Goal: Transaction & Acquisition: Purchase product/service

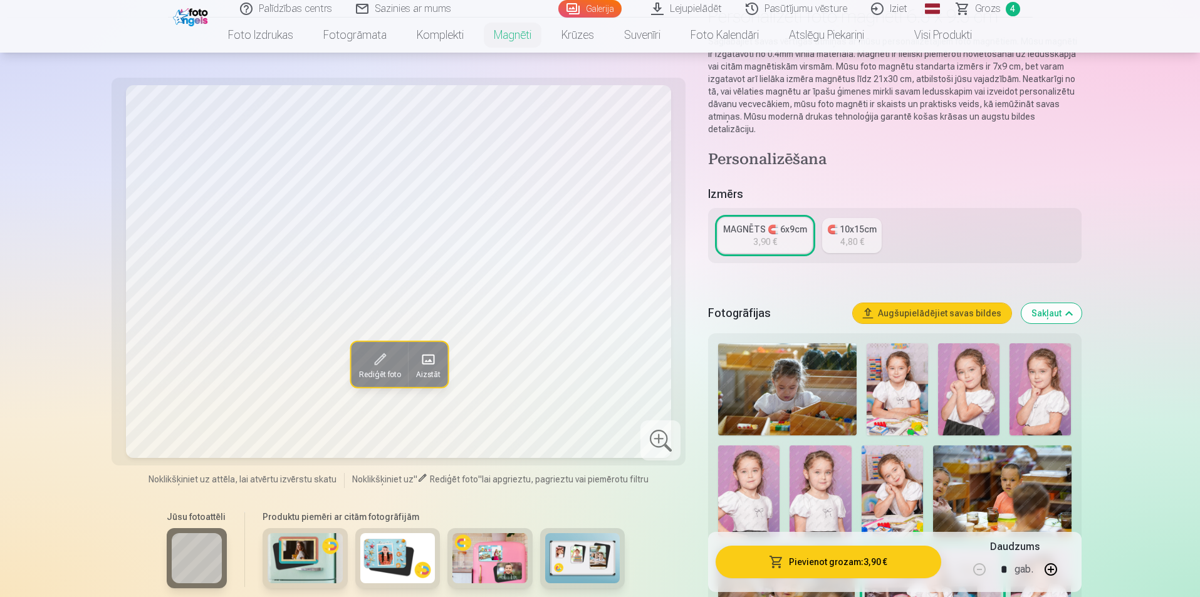
scroll to position [251, 0]
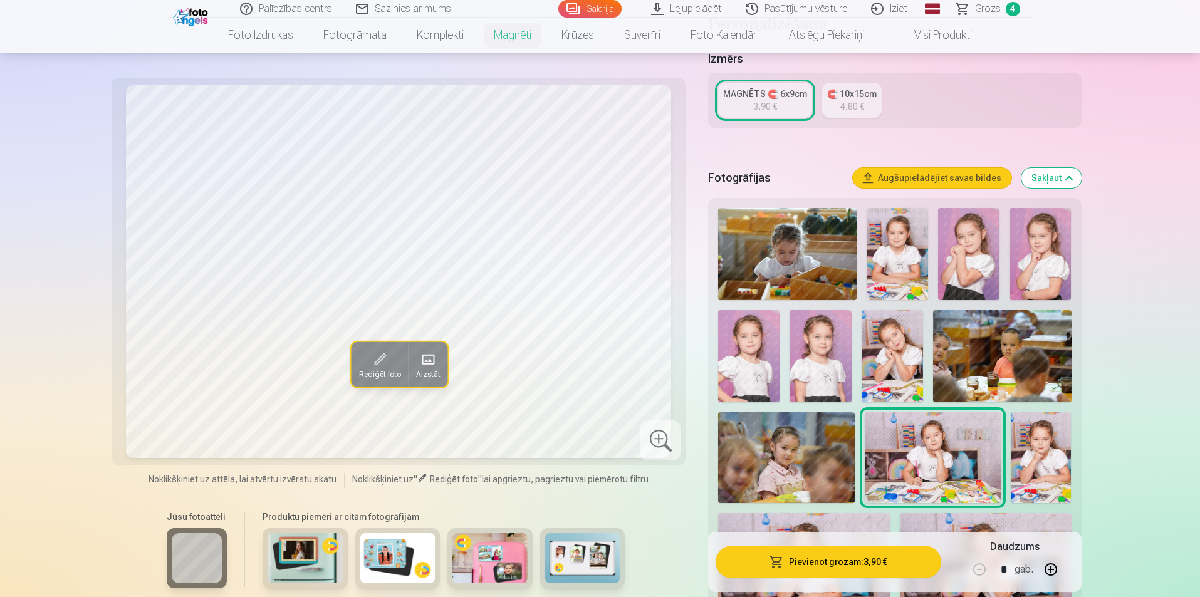
click at [794, 223] on img at bounding box center [787, 254] width 139 height 92
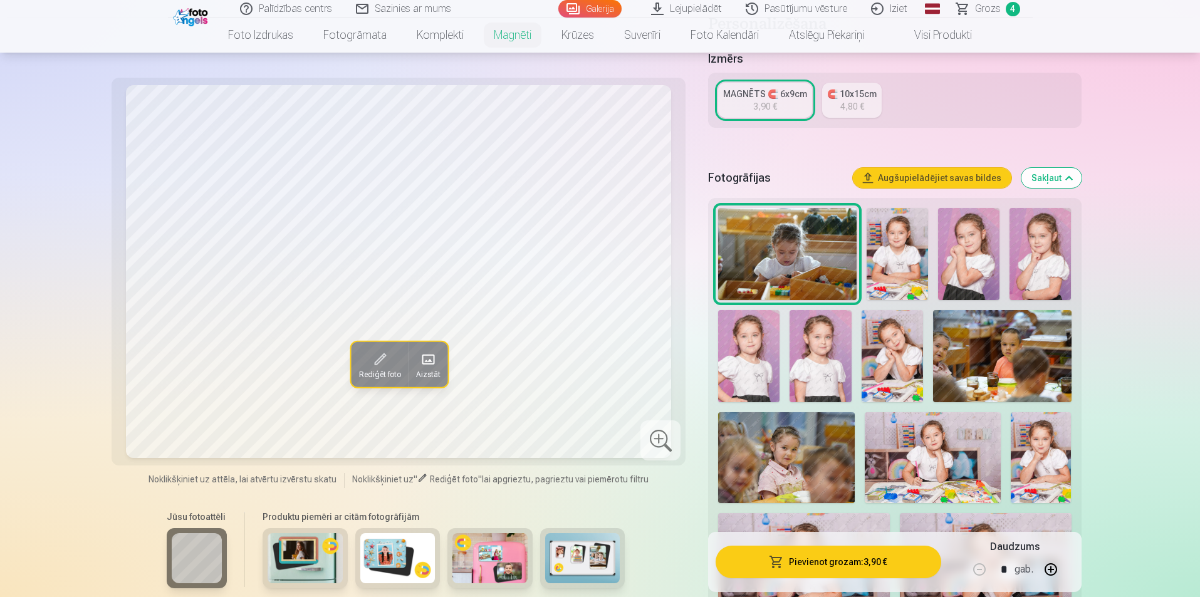
click at [898, 246] on img at bounding box center [897, 254] width 61 height 92
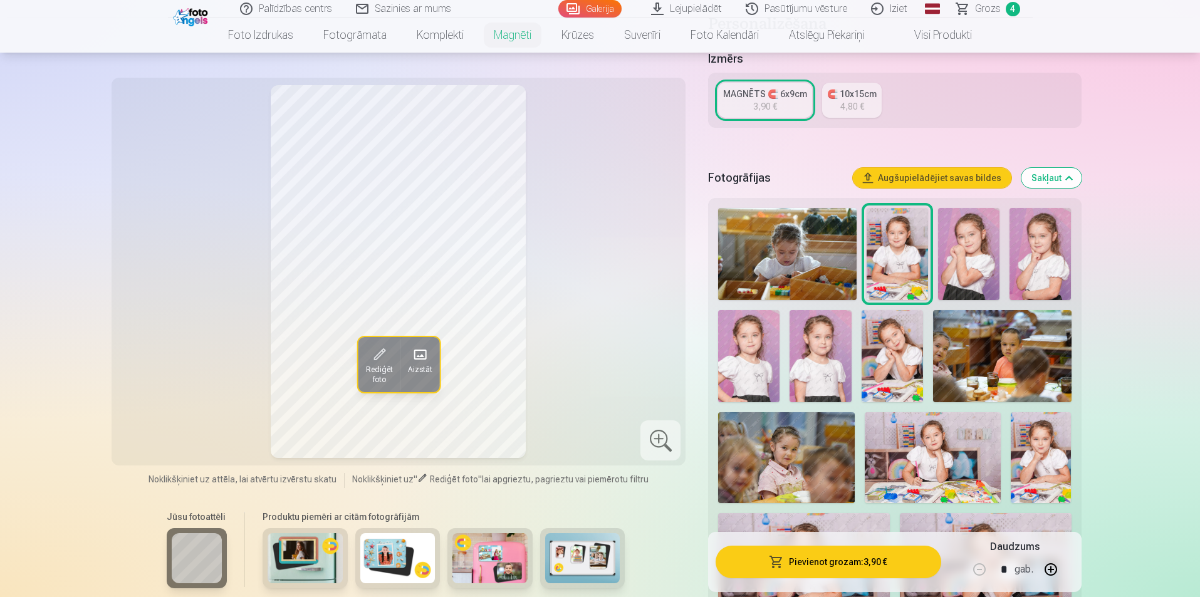
click at [969, 240] on img at bounding box center [968, 254] width 61 height 92
click at [1037, 240] on img at bounding box center [1040, 254] width 61 height 92
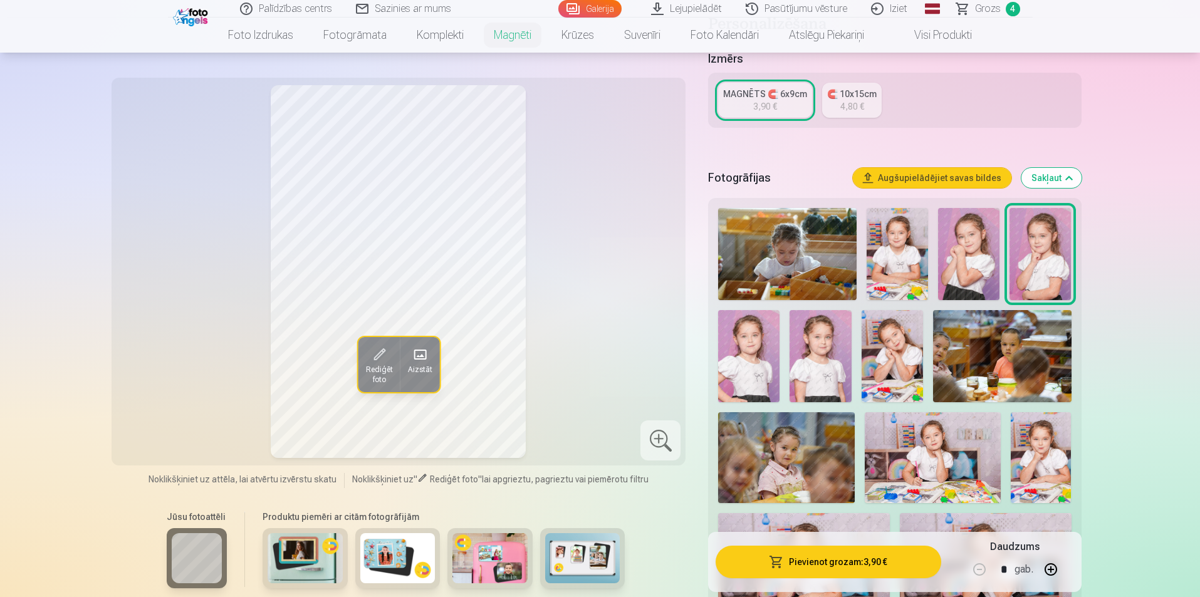
click at [759, 349] on img at bounding box center [748, 356] width 61 height 92
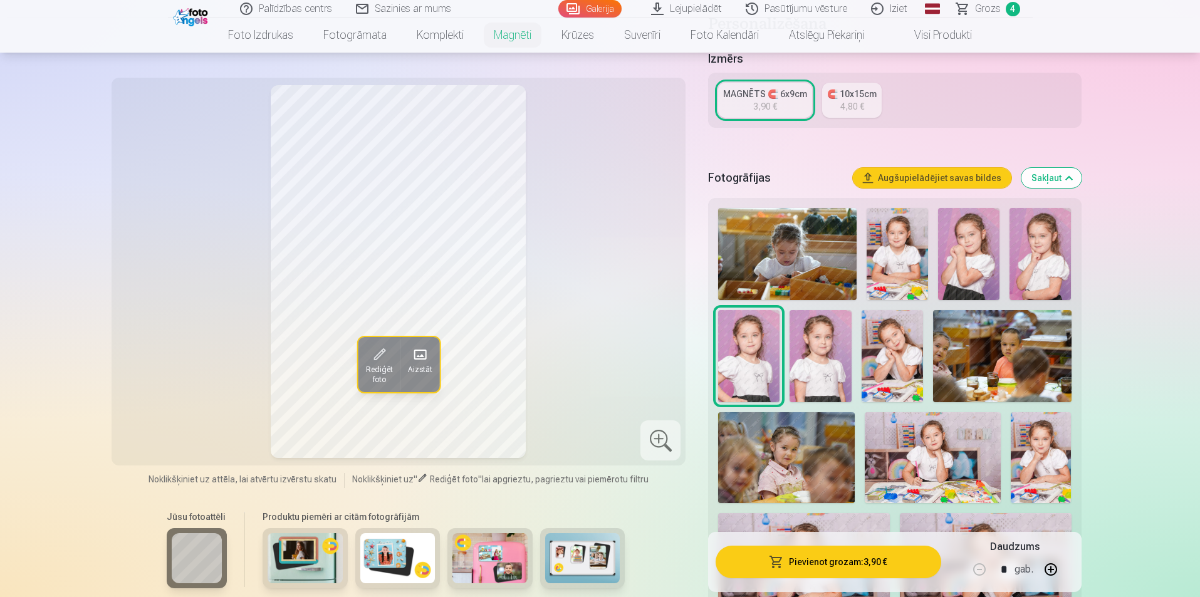
click at [831, 348] on img at bounding box center [820, 356] width 61 height 92
click at [908, 348] on img at bounding box center [892, 356] width 61 height 92
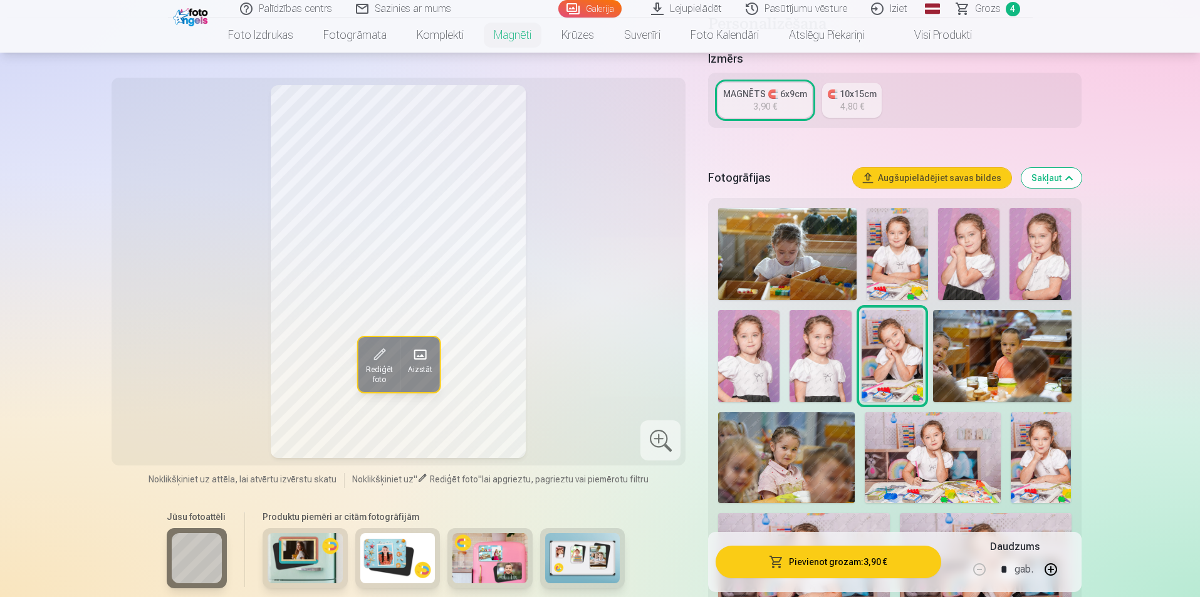
click at [979, 340] on img at bounding box center [1002, 356] width 139 height 92
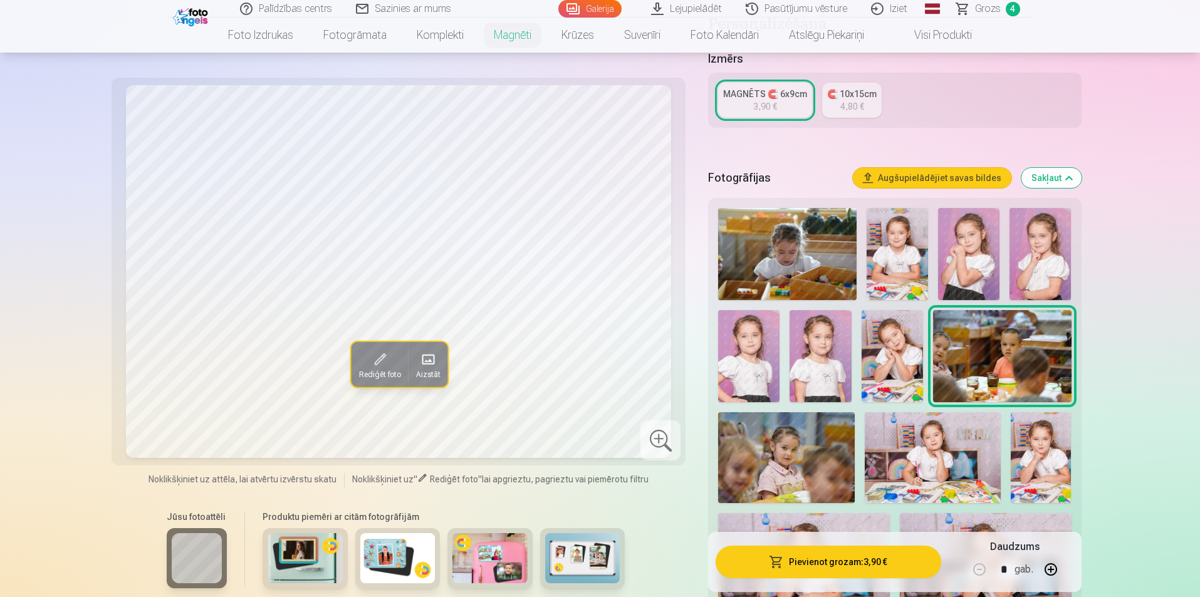
click at [783, 444] on img at bounding box center [786, 457] width 136 height 91
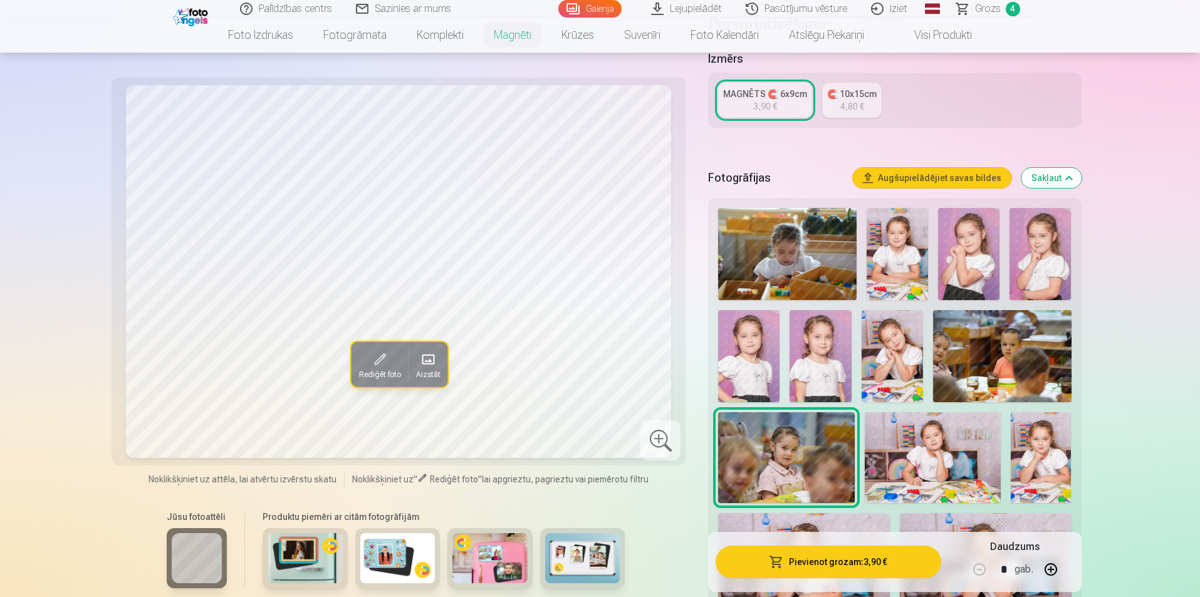
click at [900, 438] on img at bounding box center [933, 457] width 136 height 91
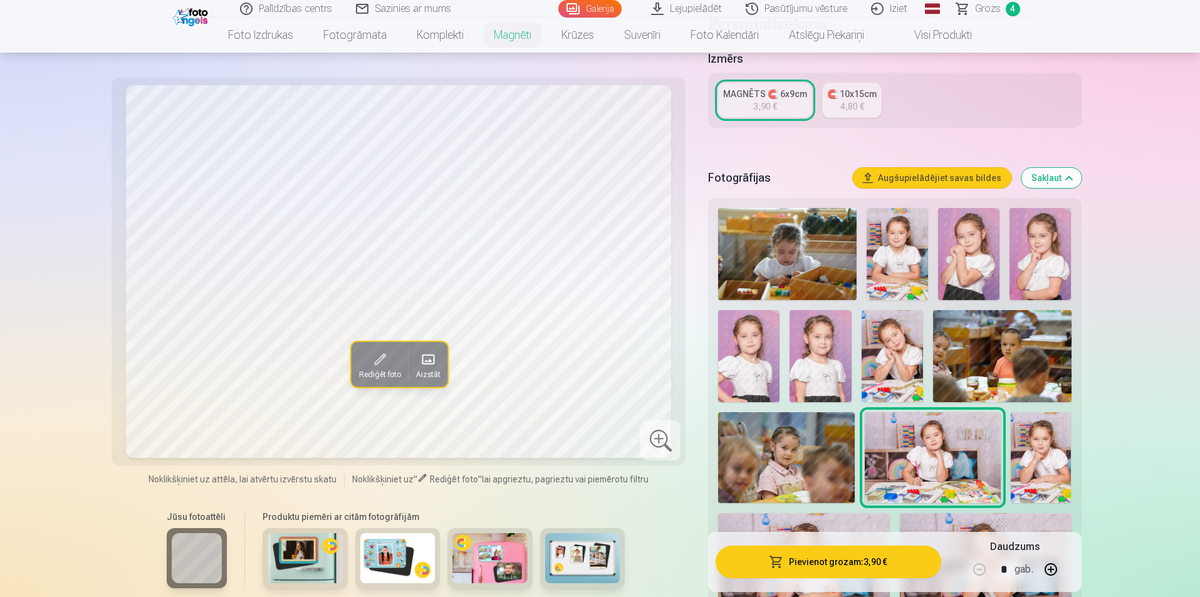
click at [1049, 438] on img at bounding box center [1041, 457] width 61 height 91
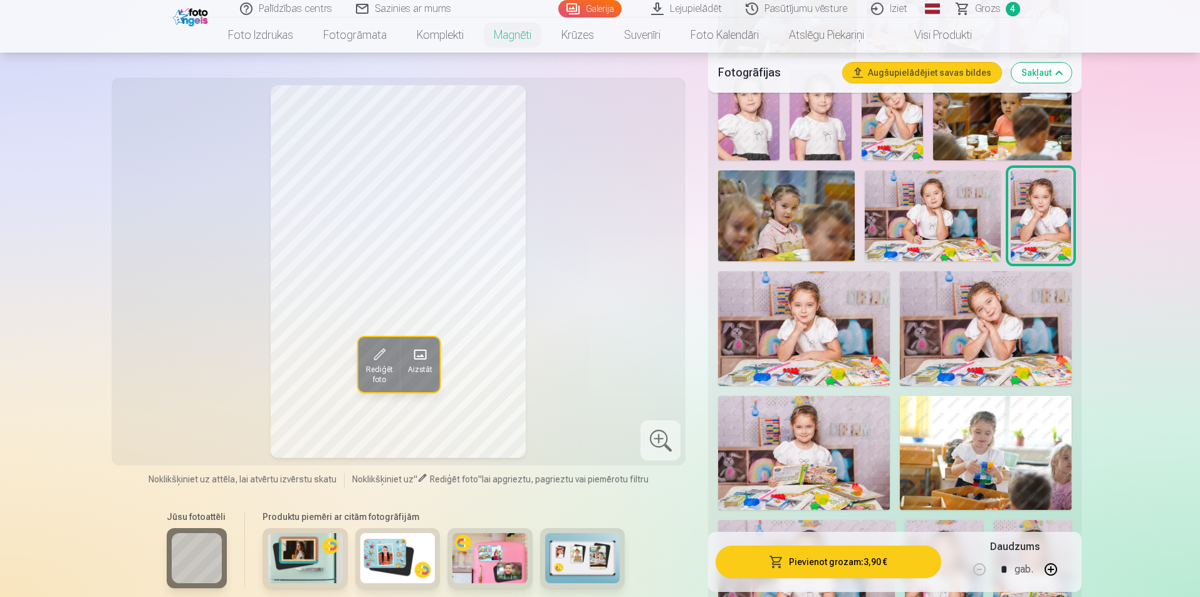
scroll to position [501, 0]
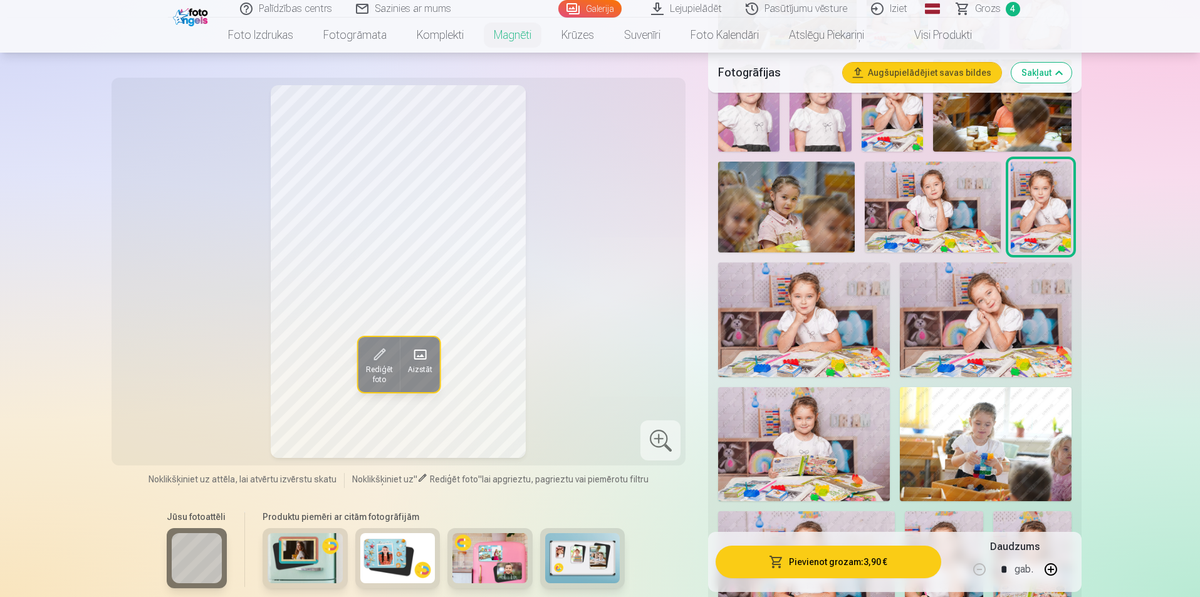
click at [826, 318] on img at bounding box center [804, 320] width 172 height 114
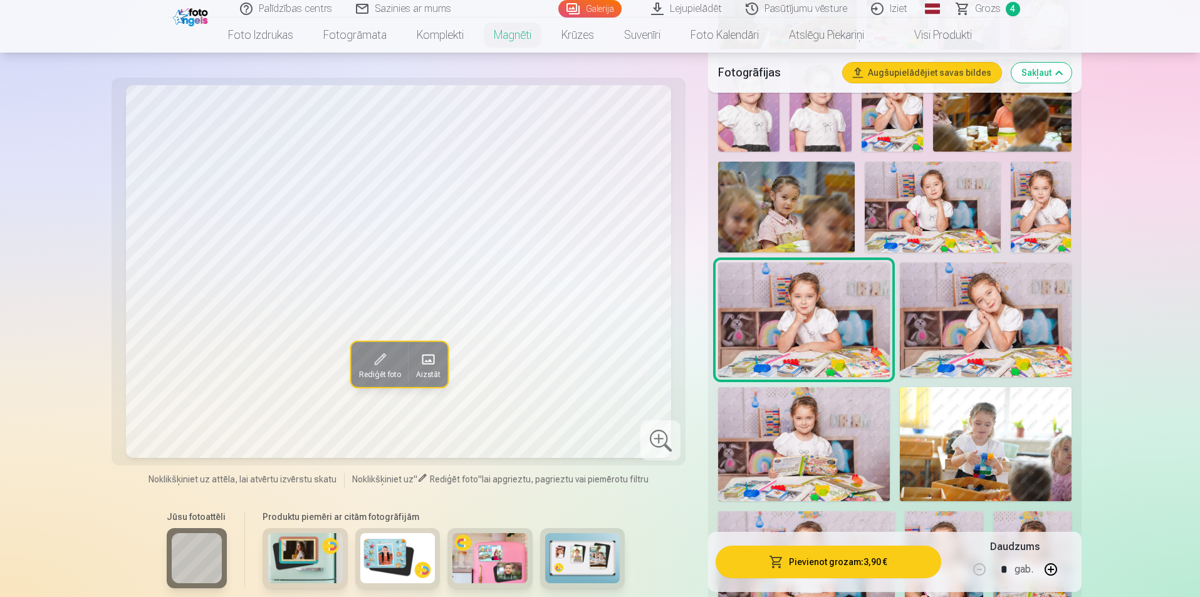
click at [1012, 322] on img at bounding box center [986, 320] width 172 height 114
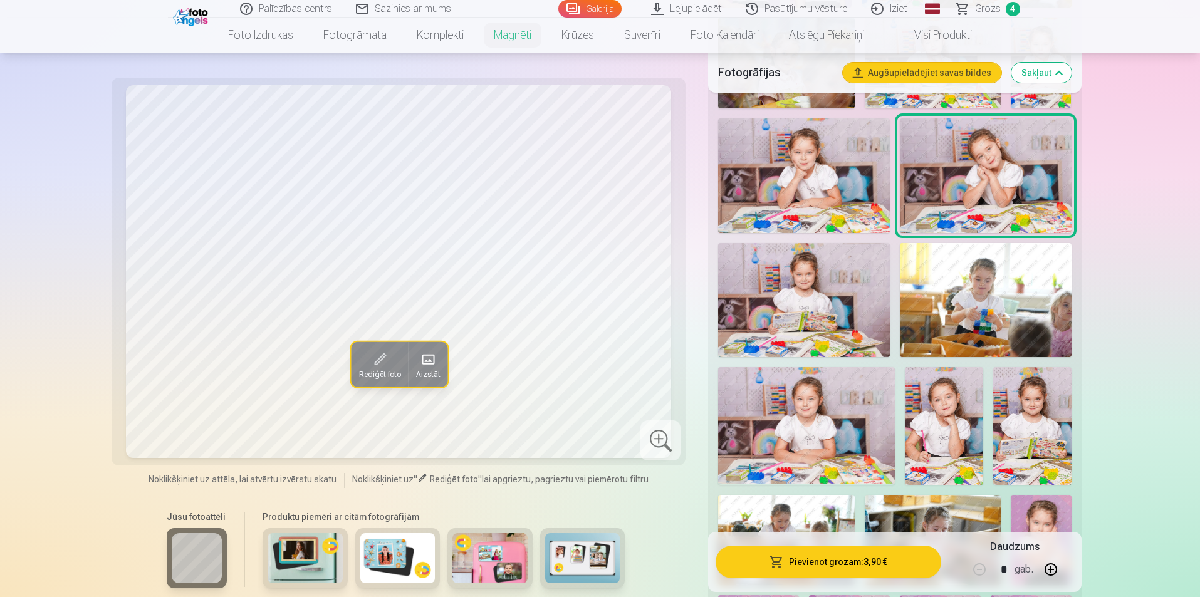
scroll to position [690, 0]
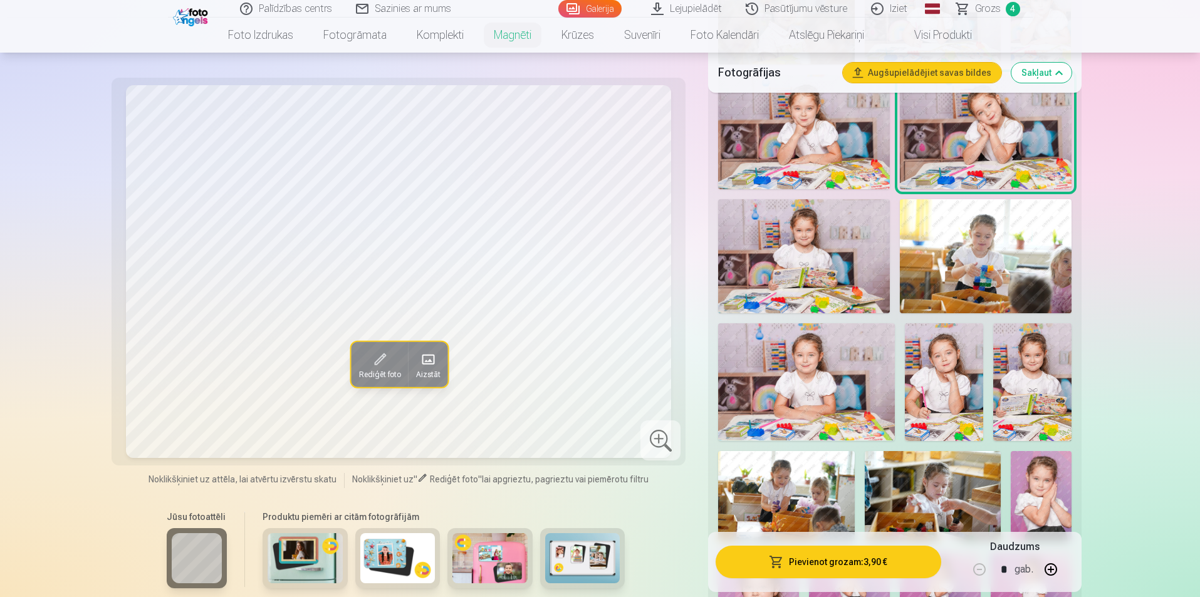
click at [809, 255] on img at bounding box center [804, 256] width 172 height 114
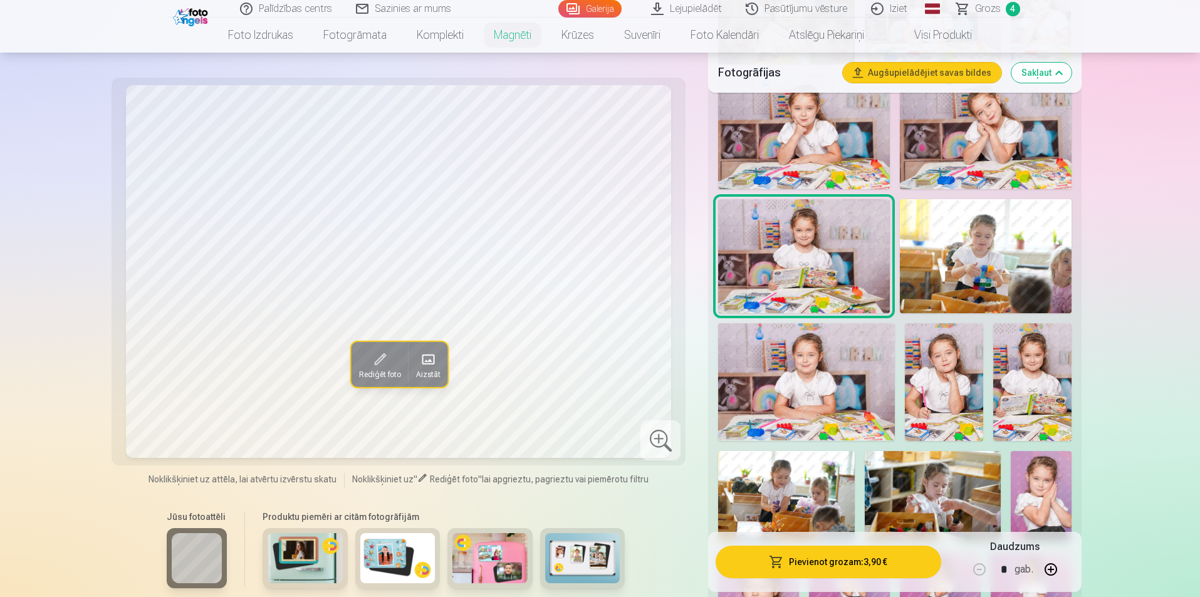
click at [957, 251] on img at bounding box center [986, 256] width 172 height 114
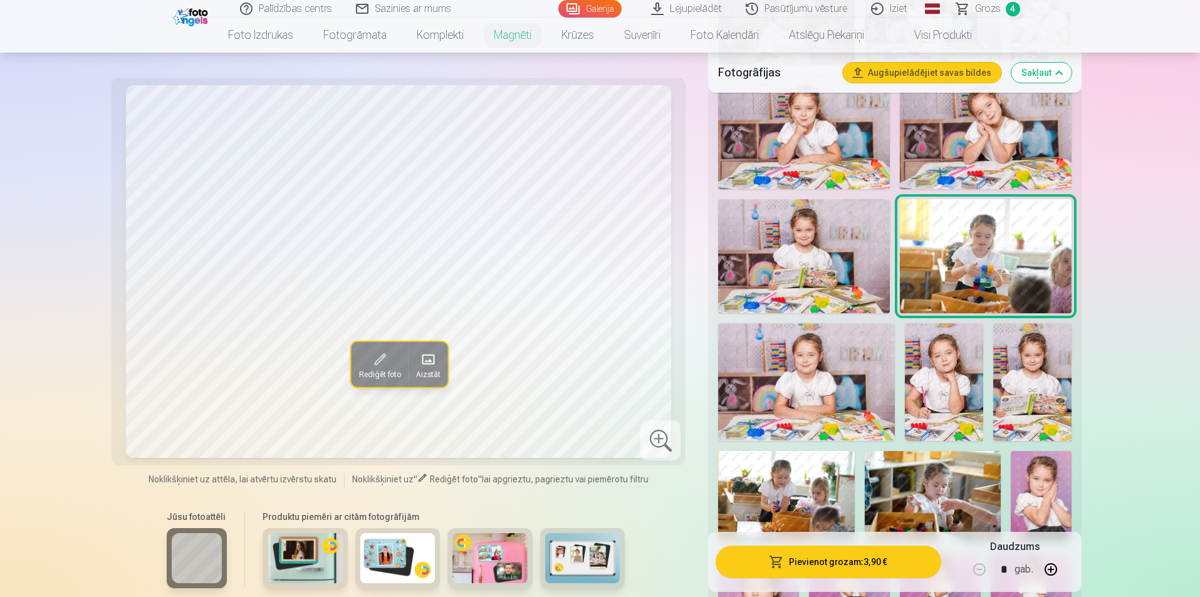
click at [844, 357] on img at bounding box center [806, 381] width 176 height 117
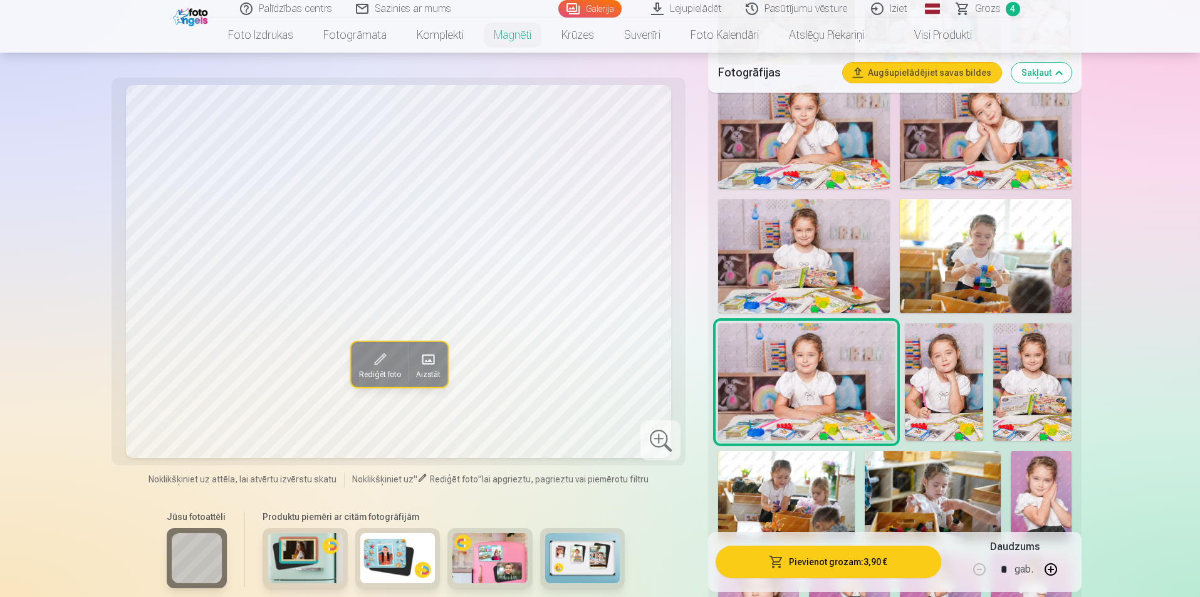
click at [935, 356] on img at bounding box center [944, 382] width 78 height 118
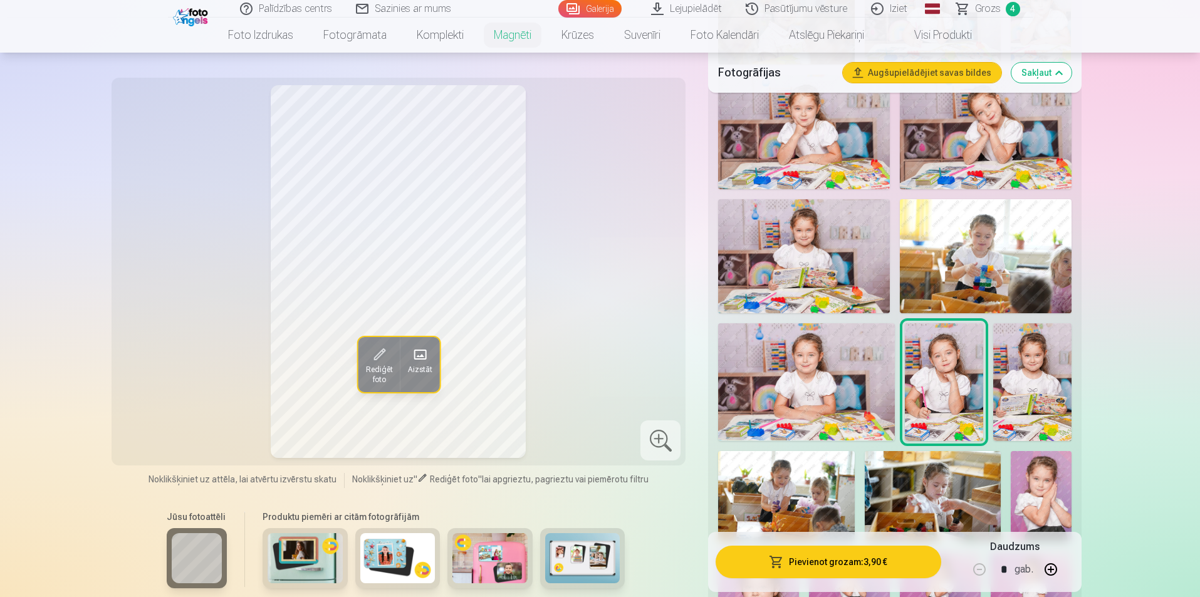
click at [1007, 357] on img at bounding box center [1033, 381] width 78 height 117
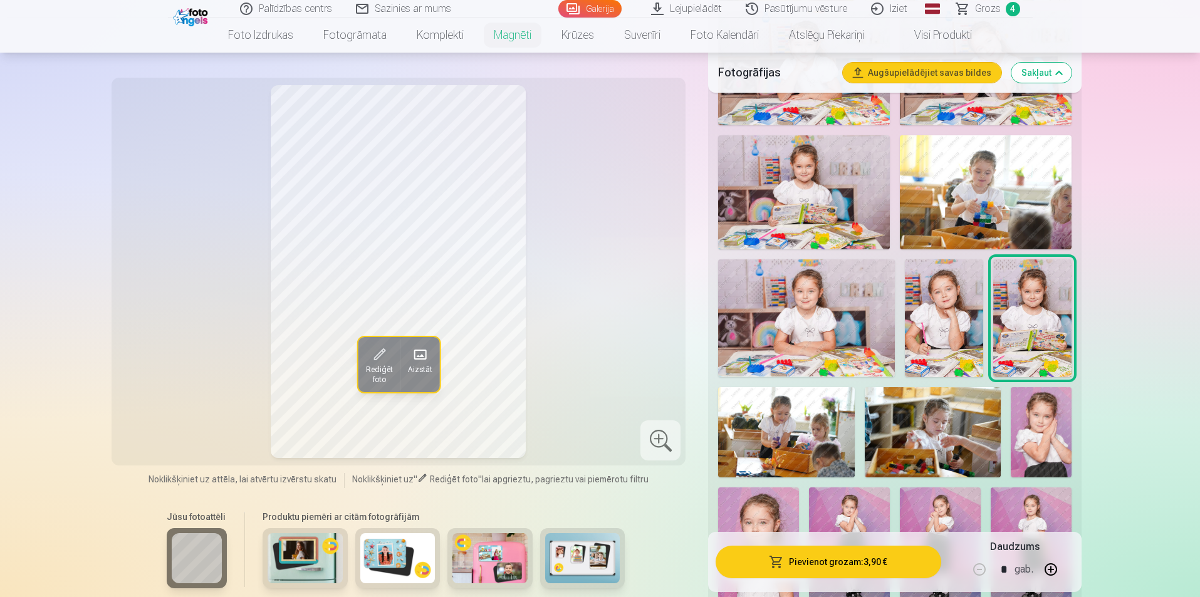
scroll to position [815, 0]
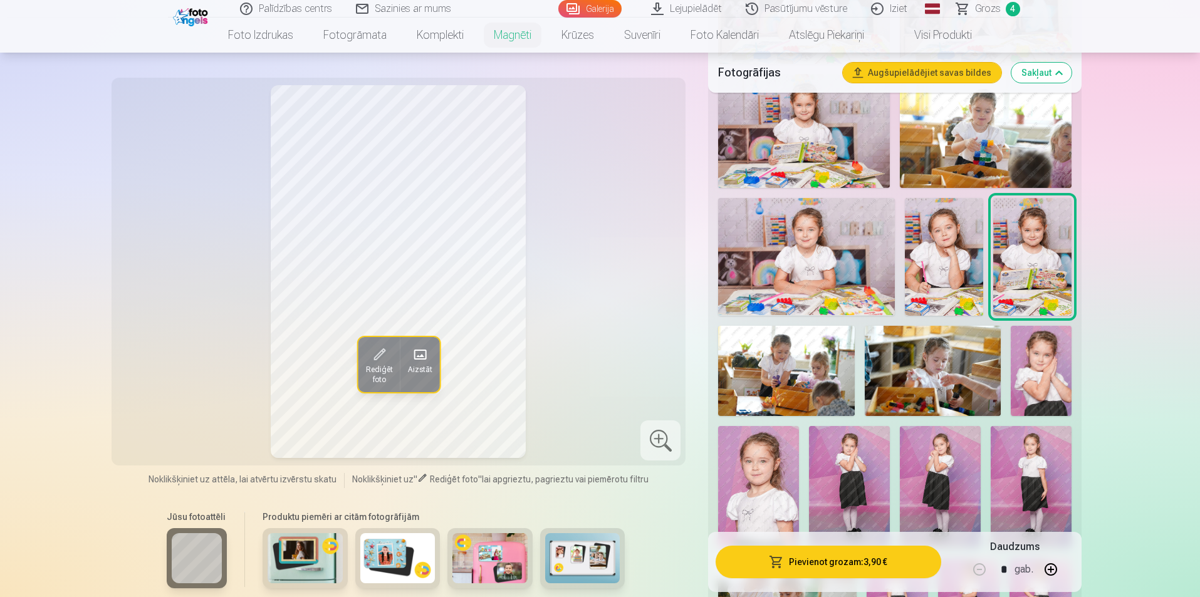
click at [803, 352] on img at bounding box center [786, 371] width 136 height 91
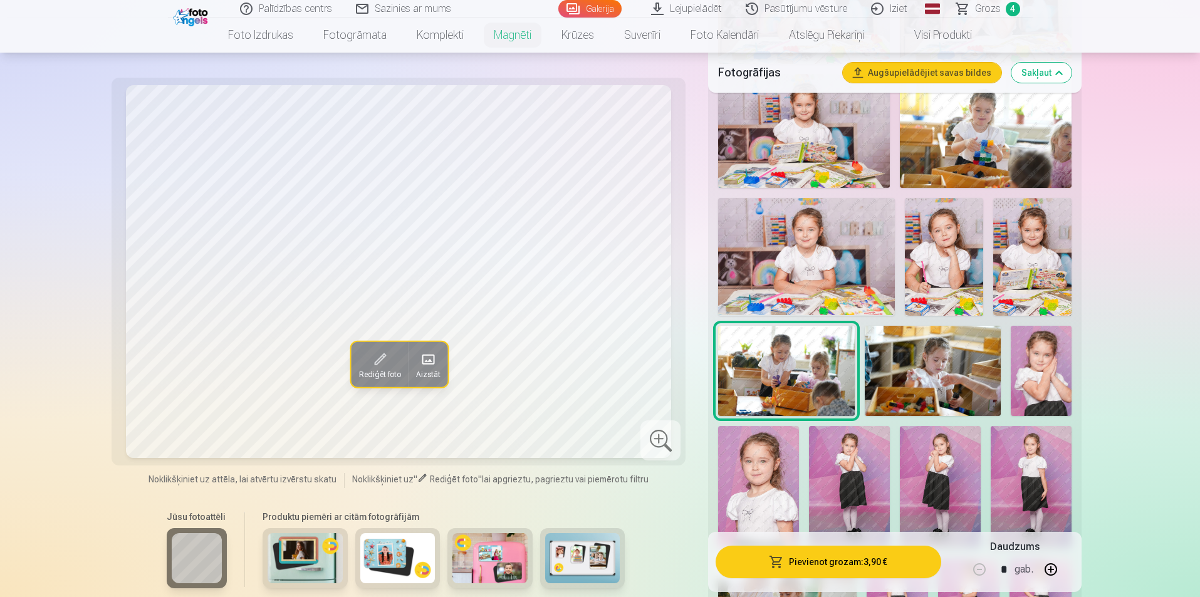
click at [915, 356] on img at bounding box center [933, 371] width 136 height 91
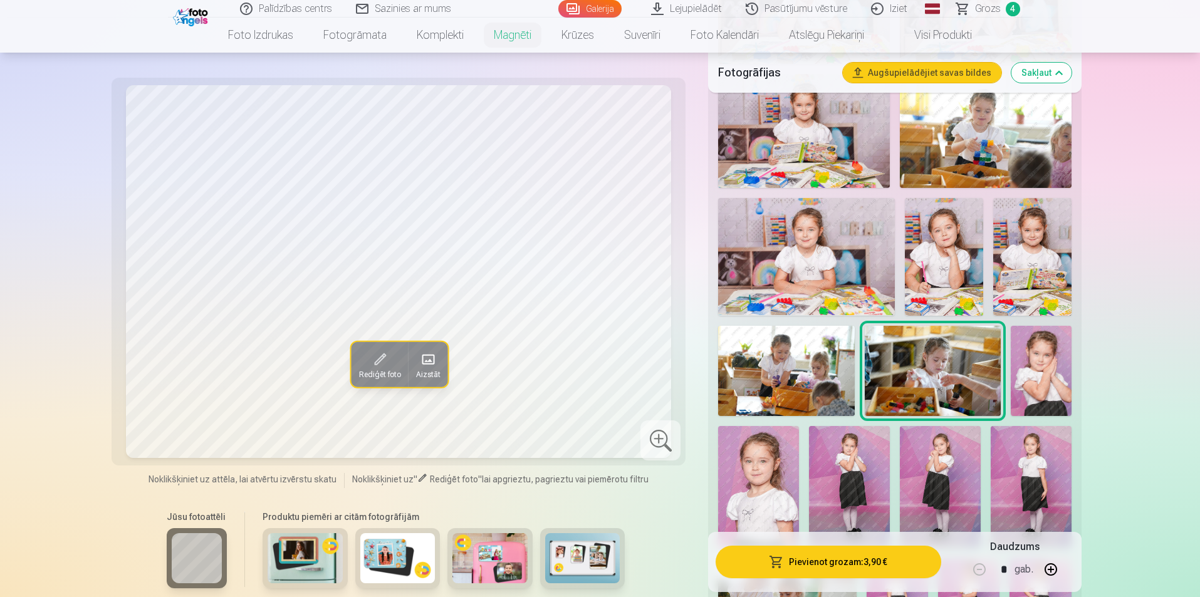
click at [1026, 357] on img at bounding box center [1041, 371] width 61 height 91
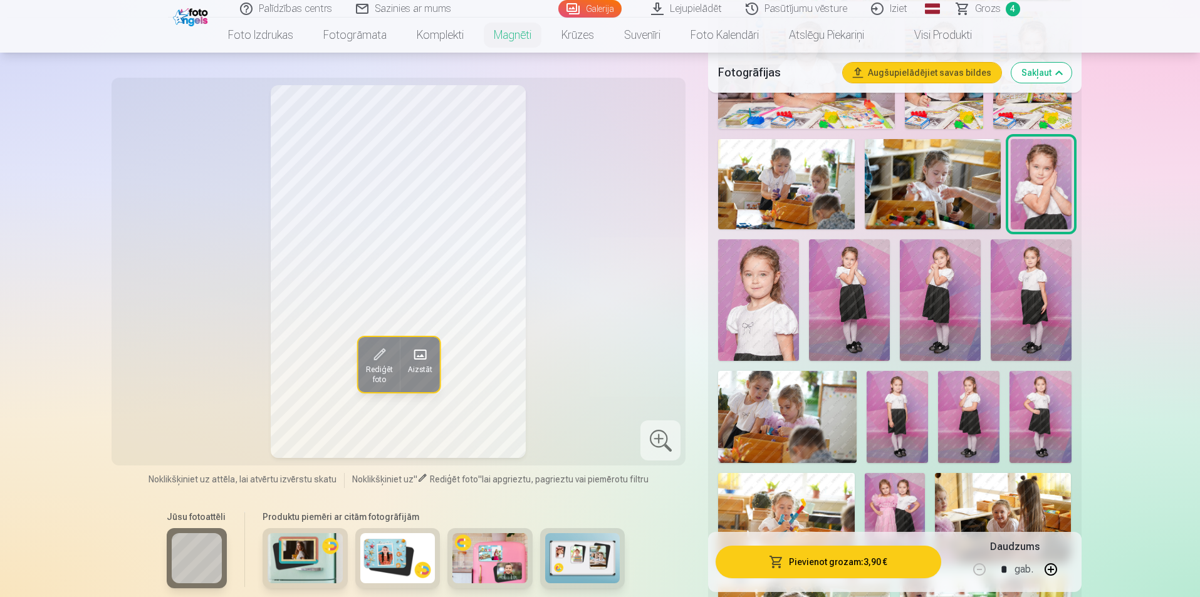
scroll to position [1003, 0]
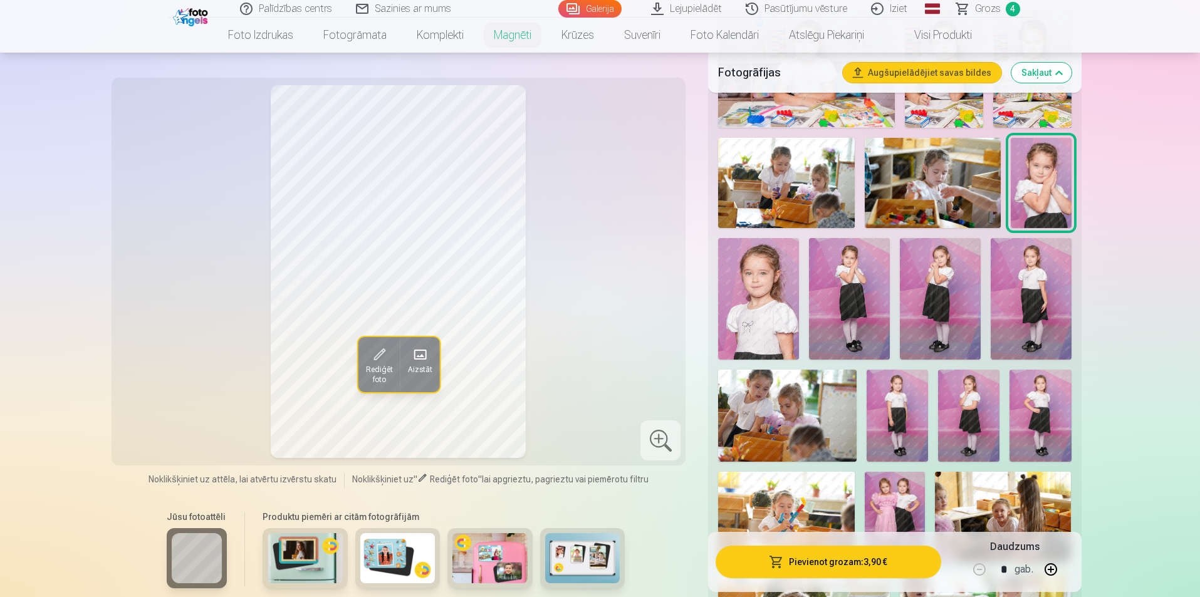
click at [775, 312] on img at bounding box center [758, 298] width 81 height 121
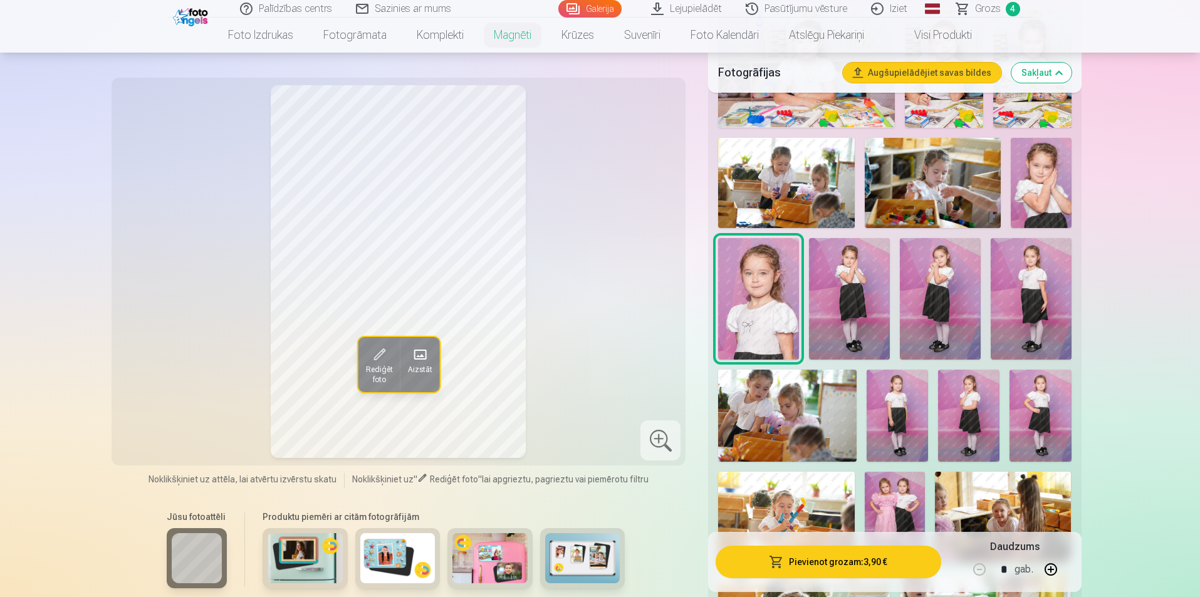
click at [837, 312] on img at bounding box center [849, 298] width 81 height 121
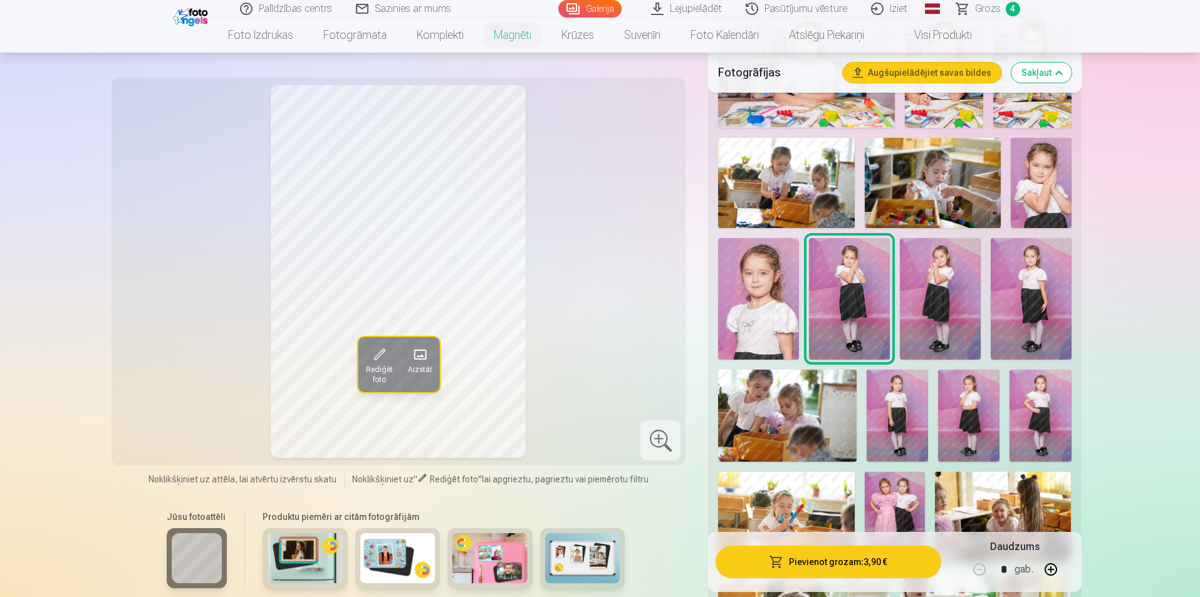
click at [927, 305] on img at bounding box center [940, 298] width 81 height 121
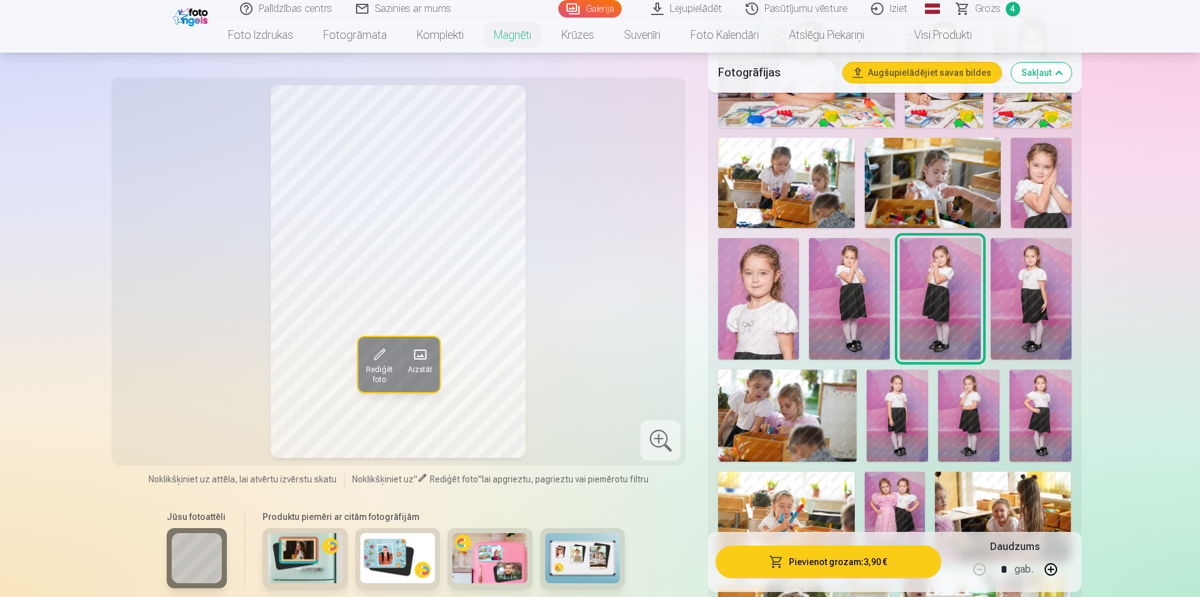
click at [1022, 295] on img at bounding box center [1031, 298] width 81 height 121
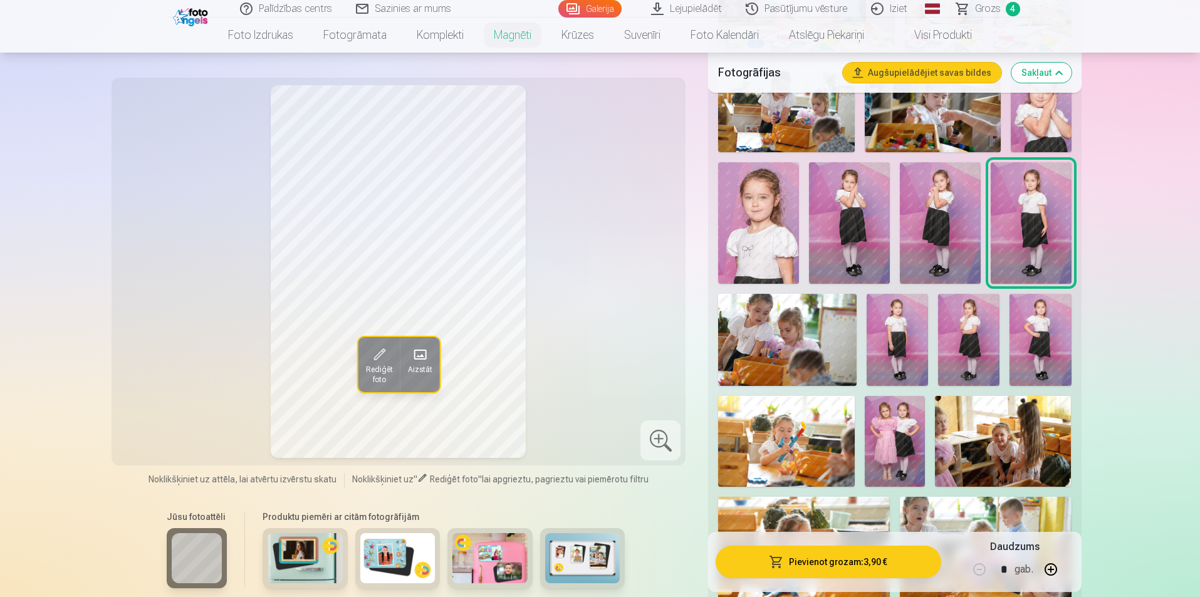
scroll to position [1191, 0]
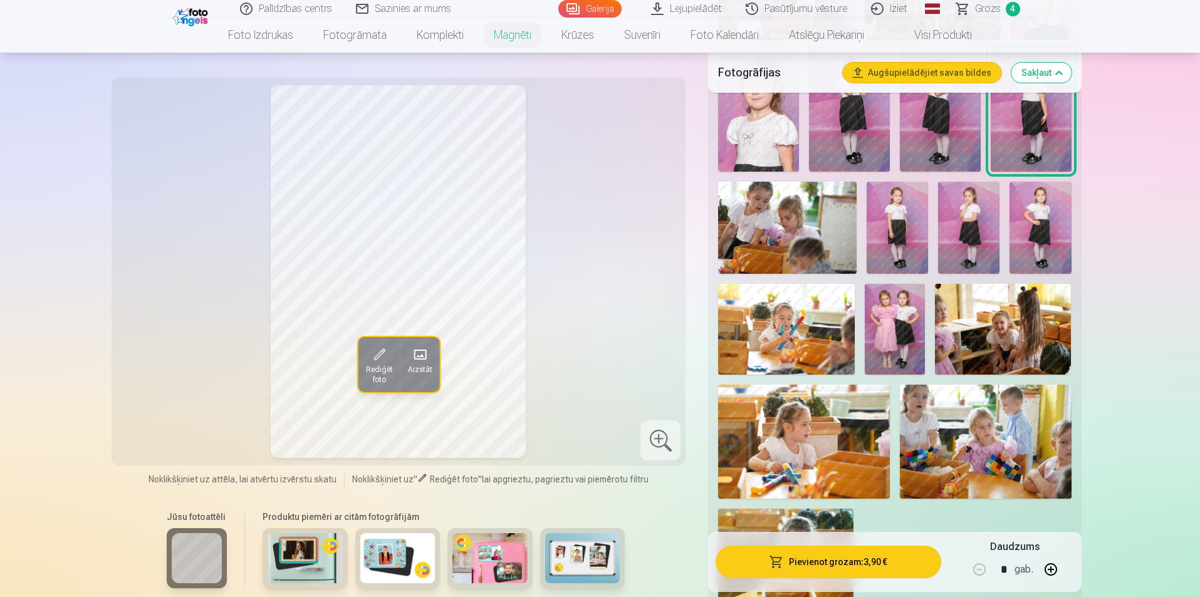
click at [775, 229] on img at bounding box center [787, 228] width 139 height 92
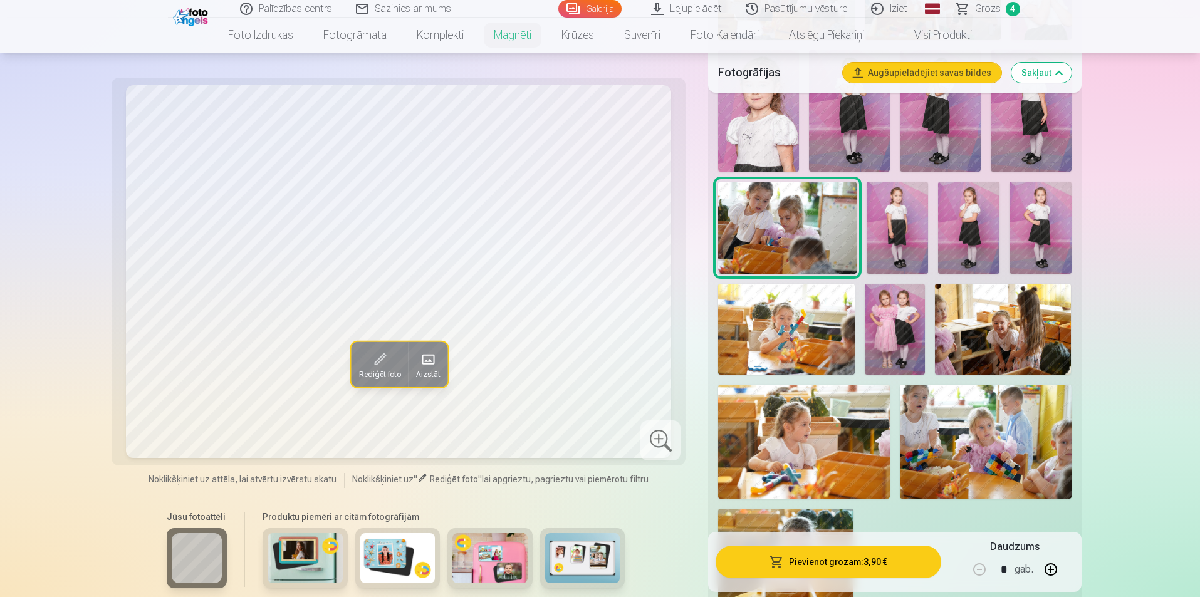
click at [900, 229] on img at bounding box center [897, 228] width 61 height 92
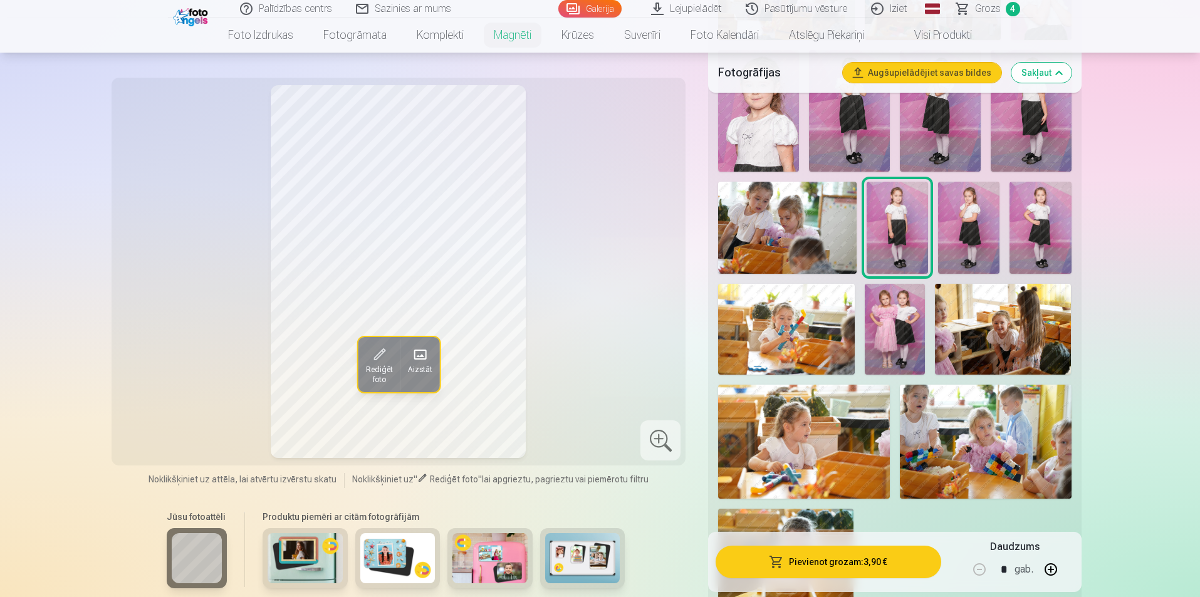
click at [945, 225] on img at bounding box center [968, 228] width 61 height 92
click at [996, 222] on img at bounding box center [968, 228] width 61 height 92
click at [1024, 220] on img at bounding box center [1040, 228] width 61 height 92
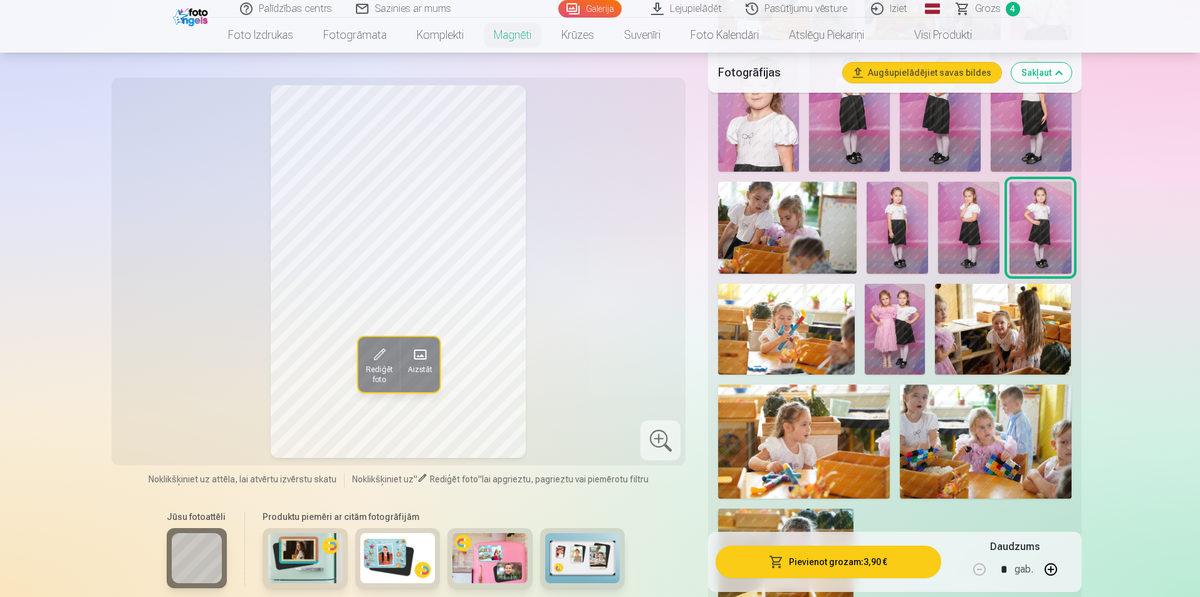
click at [814, 311] on img at bounding box center [786, 329] width 136 height 91
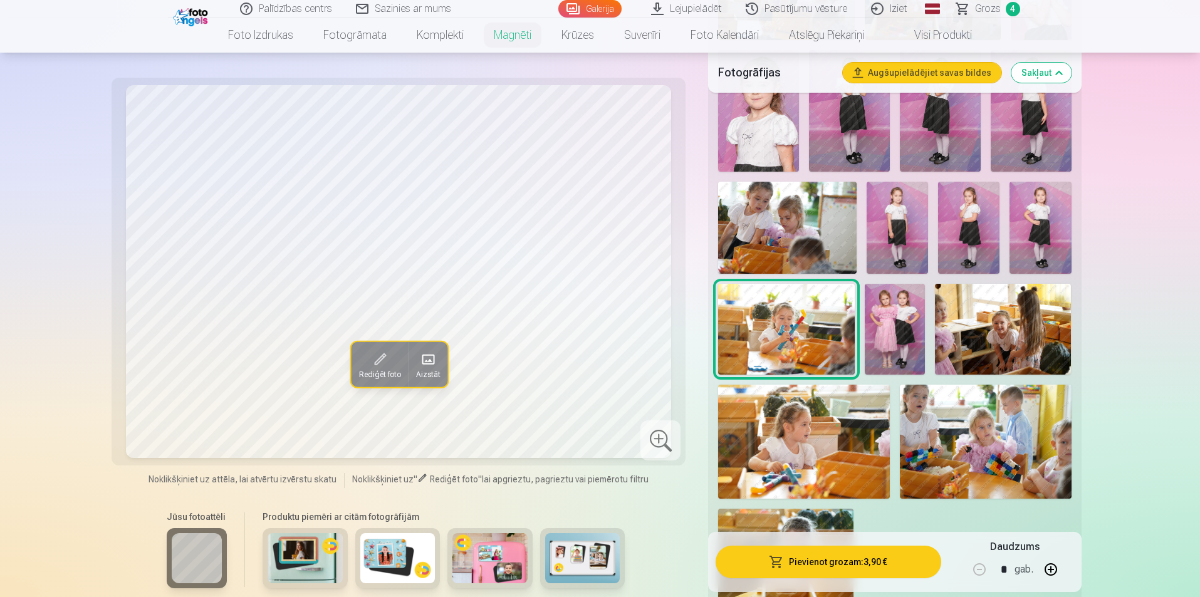
click at [888, 317] on img at bounding box center [895, 329] width 61 height 91
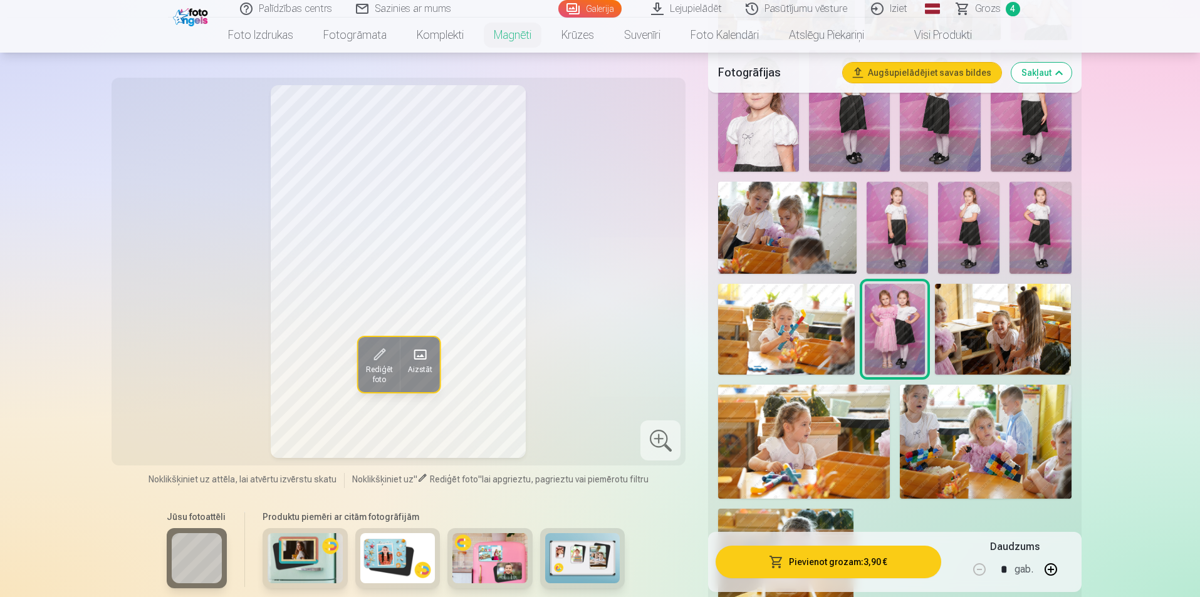
click at [979, 313] on img at bounding box center [1003, 329] width 136 height 91
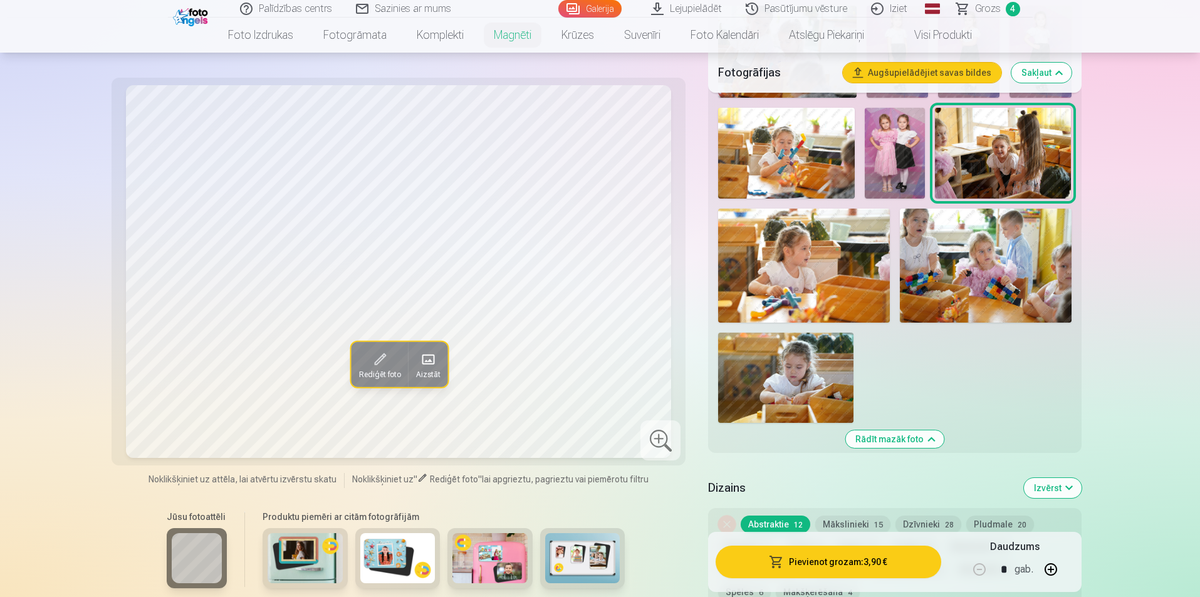
scroll to position [1379, 0]
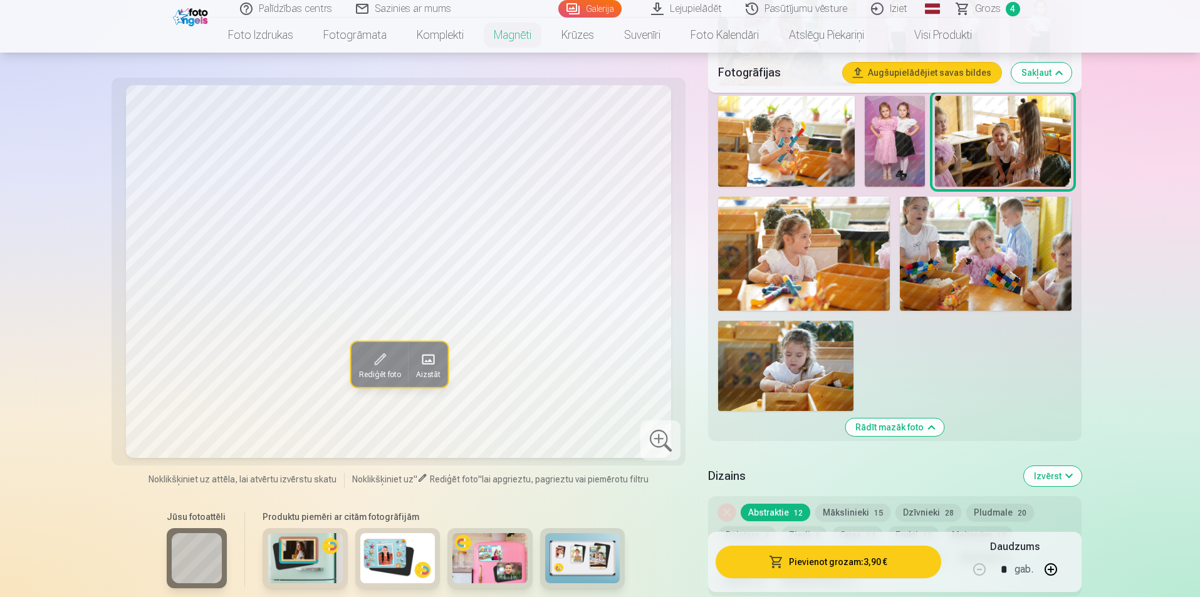
click at [797, 261] on img at bounding box center [804, 254] width 172 height 114
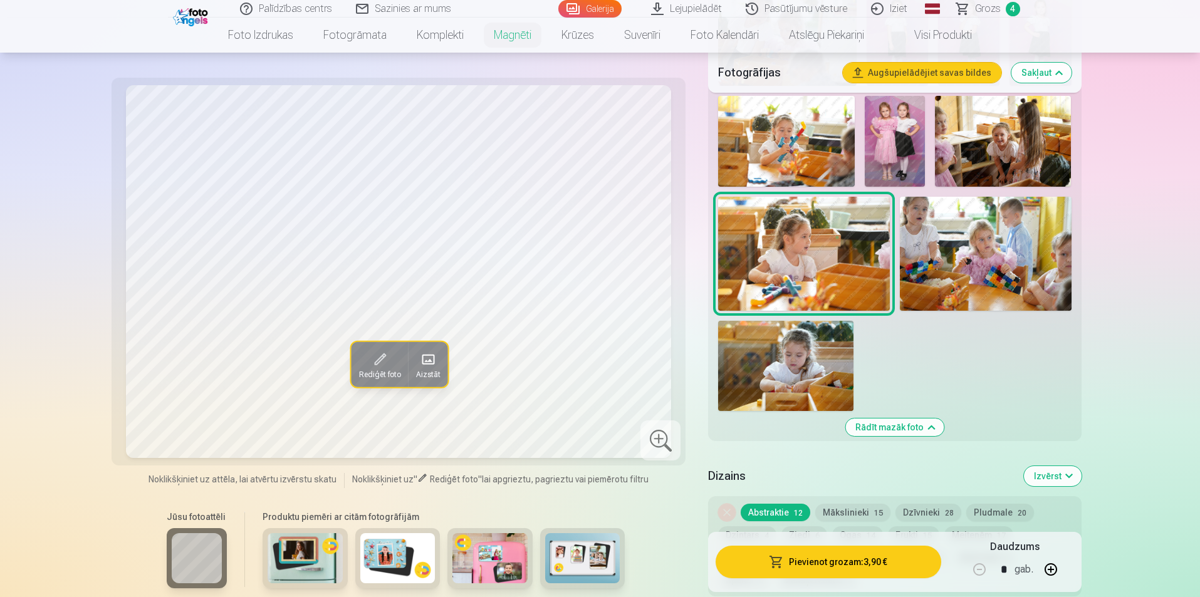
click at [955, 256] on img at bounding box center [986, 254] width 172 height 114
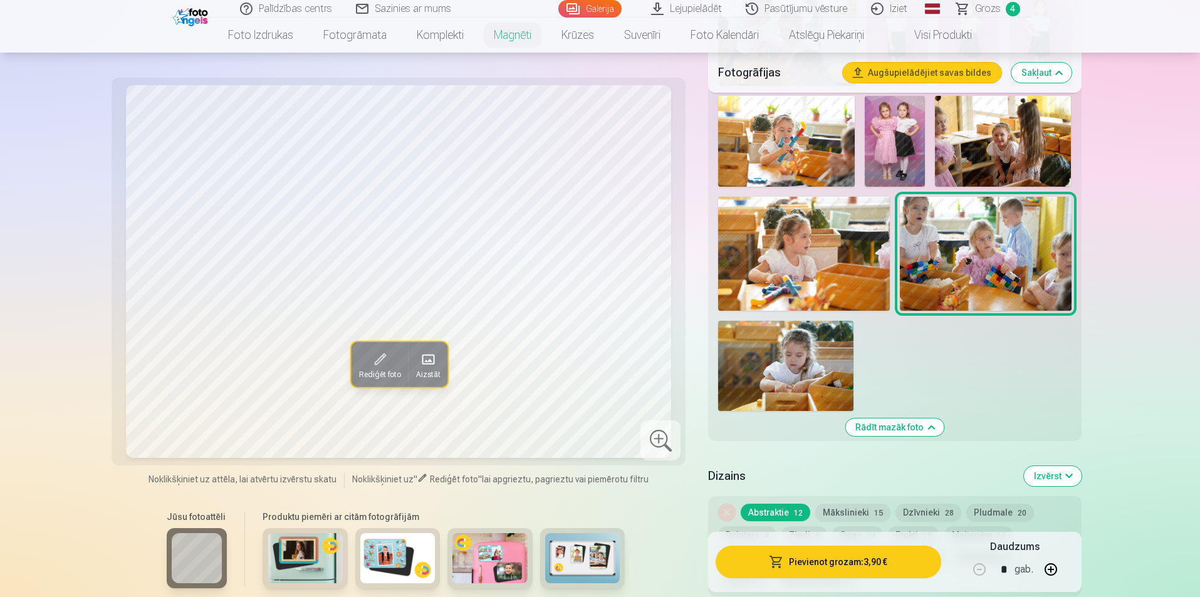
click at [775, 337] on img at bounding box center [785, 366] width 135 height 90
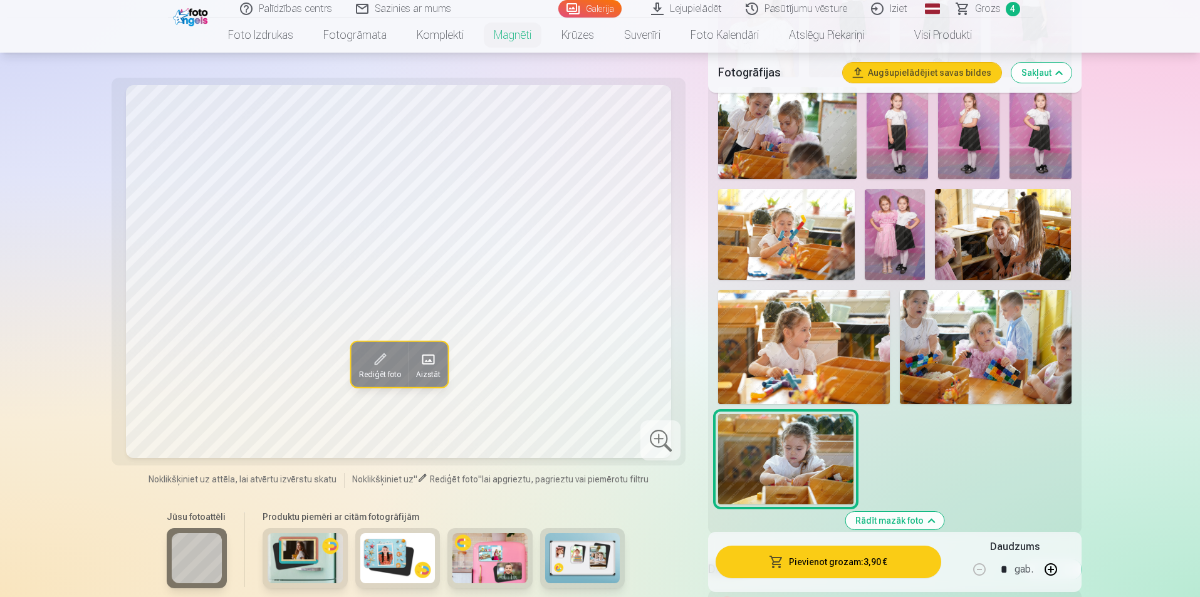
scroll to position [1066, 0]
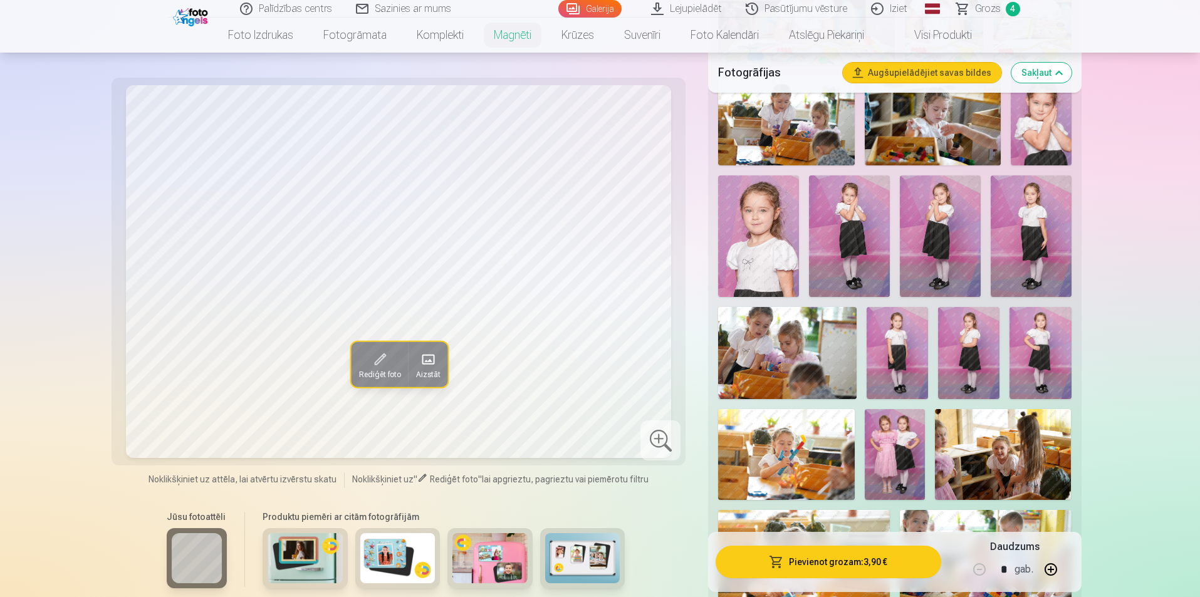
click at [953, 409] on img at bounding box center [1003, 454] width 136 height 91
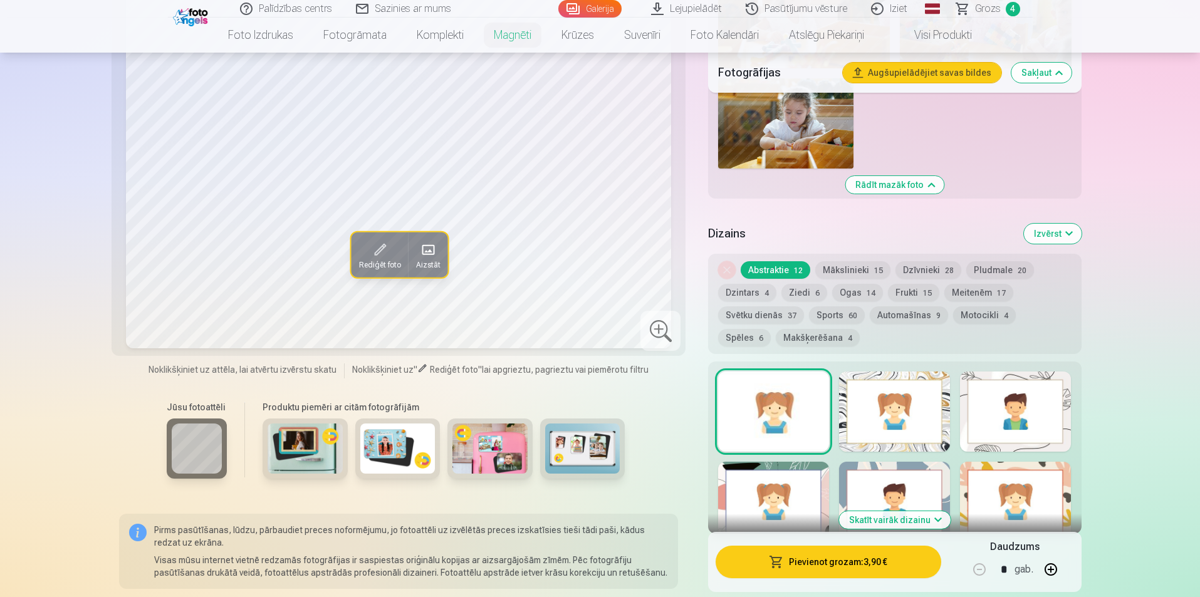
scroll to position [1630, 0]
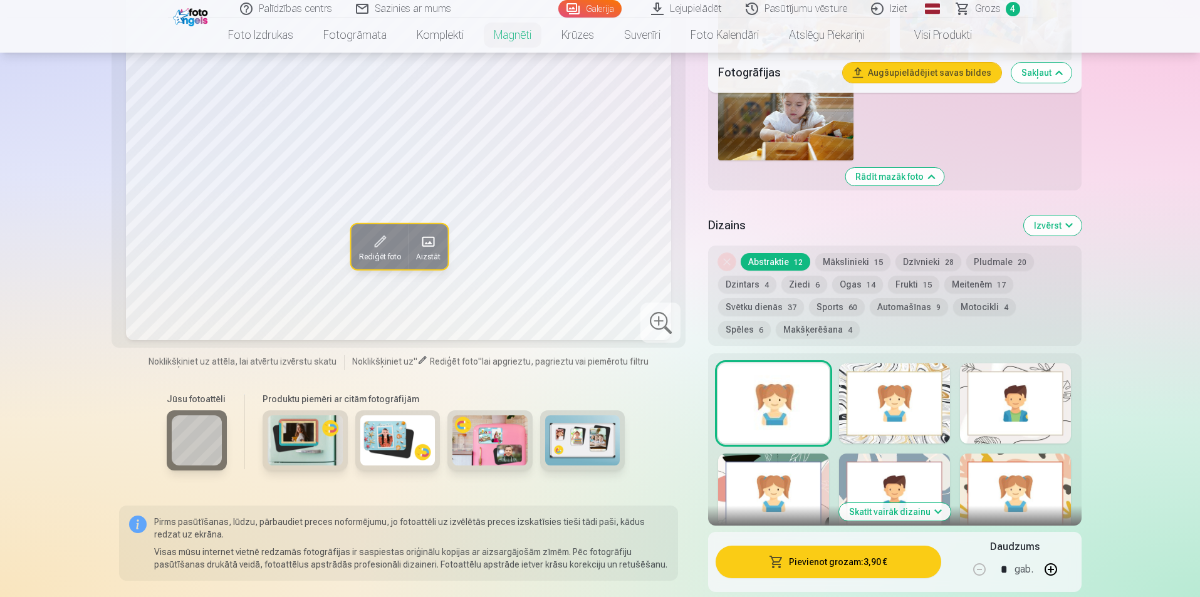
click at [849, 253] on button "Mākslinieki 15" at bounding box center [853, 262] width 75 height 18
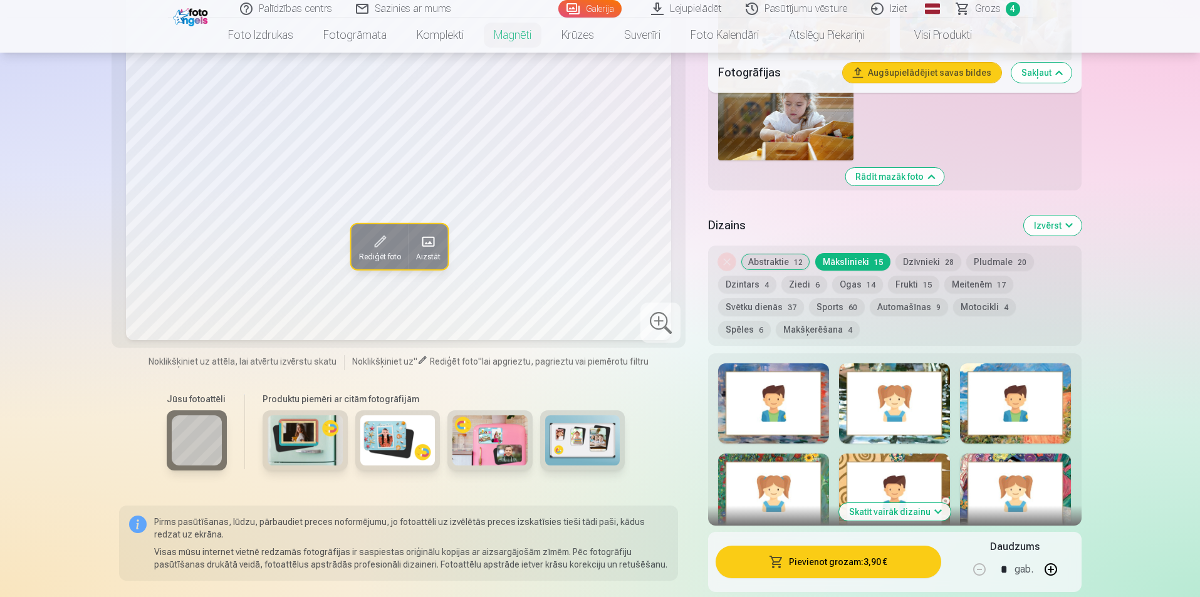
click at [790, 253] on button "Abstraktie 12" at bounding box center [776, 262] width 70 height 18
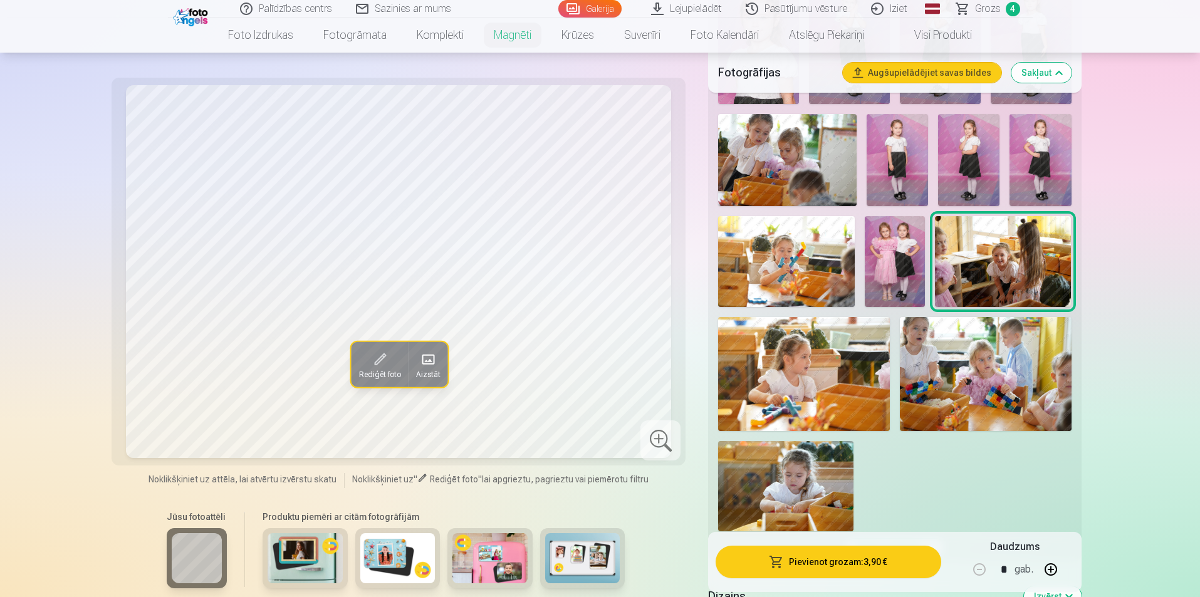
scroll to position [1254, 0]
